Goal: Task Accomplishment & Management: Use online tool/utility

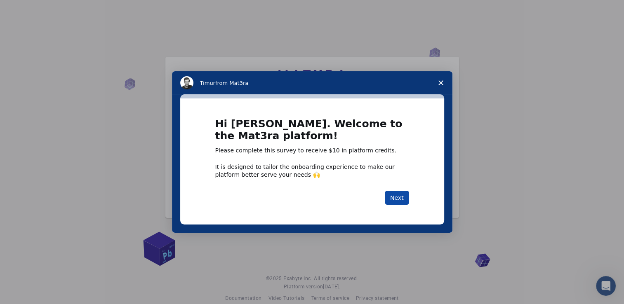
click at [395, 195] on button "Next" at bounding box center [397, 198] width 24 height 14
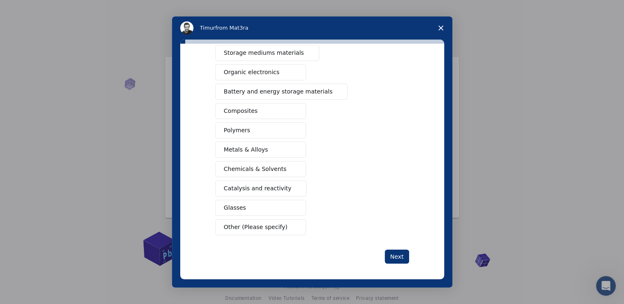
scroll to position [91, 0]
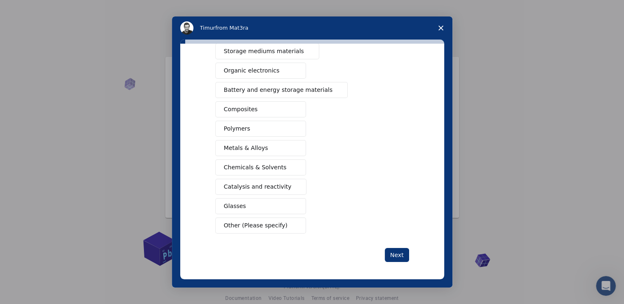
click at [244, 224] on span "Other (Please specify)" at bounding box center [255, 225] width 63 height 9
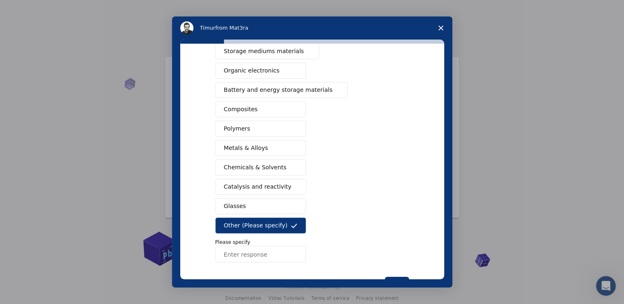
click at [247, 251] on input "Enter response" at bounding box center [260, 254] width 91 height 16
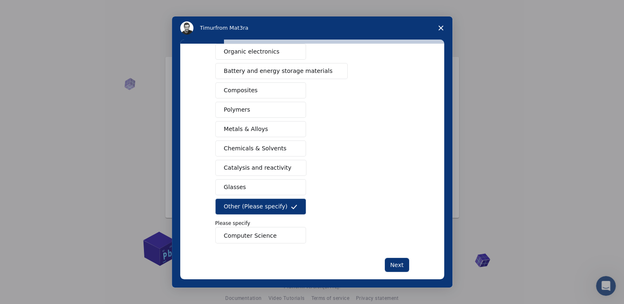
scroll to position [120, 0]
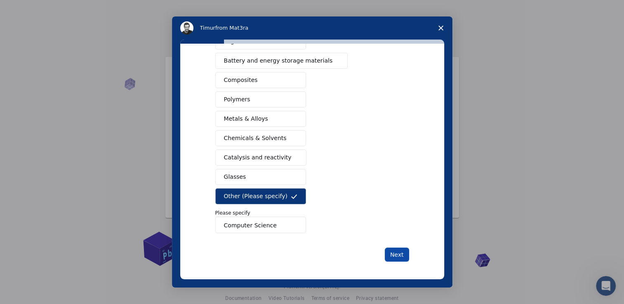
type input "Computer Science"
click at [394, 254] on button "Next" at bounding box center [397, 255] width 24 height 14
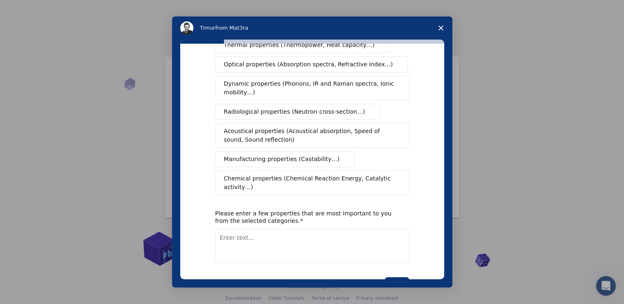
scroll to position [124, 0]
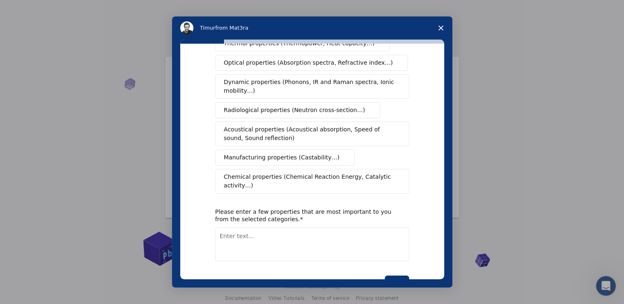
click at [439, 28] on icon "Close survey" at bounding box center [440, 28] width 5 height 5
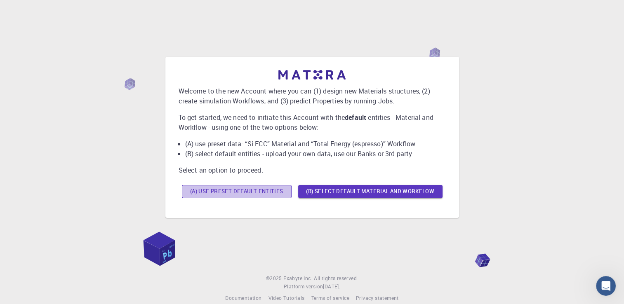
click at [249, 193] on button "(A) Use preset default entities" at bounding box center [237, 191] width 110 height 13
